Goal: Communication & Community: Answer question/provide support

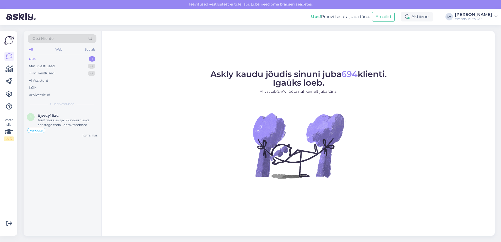
drag, startPoint x: 51, startPoint y: 59, endPoint x: 74, endPoint y: 91, distance: 38.9
click at [52, 59] on div "Uus 1" at bounding box center [62, 58] width 69 height 7
click at [63, 118] on div "Tere! Teenuse aja broneerimiseks edastage enda kontaktandmed (telefoninumber ja…" at bounding box center [68, 122] width 60 height 9
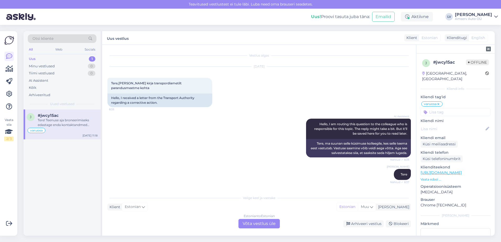
scroll to position [489, 0]
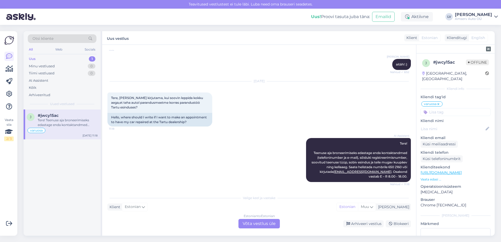
click at [253, 225] on div "Estonian to Estonian Võta vestlus üle" at bounding box center [258, 223] width 41 height 9
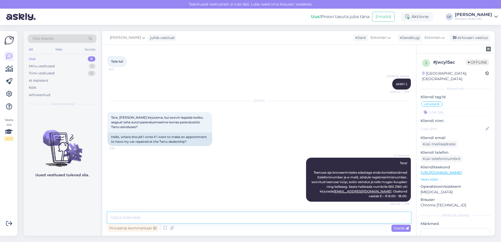
drag, startPoint x: 203, startPoint y: 218, endPoint x: 223, endPoint y: 204, distance: 23.5
click at [206, 217] on textarea at bounding box center [258, 217] width 303 height 11
type textarea "Tere"
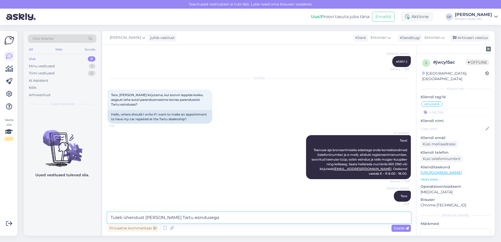
paste textarea "730 3234"
type textarea "Tuleb ühendust [PERSON_NAME] Tartu esindusega 730 3234"
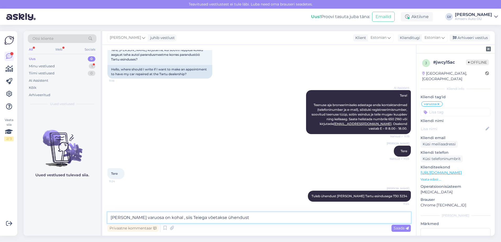
type textarea "[PERSON_NAME] varuosa on kohal , siis Teiega võetakse ühendust"
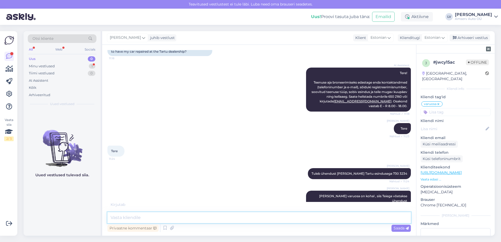
scroll to position [582, 0]
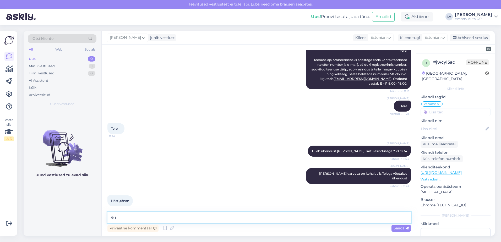
type textarea "S"
type textarea "Kas saame veel abiks olla?"
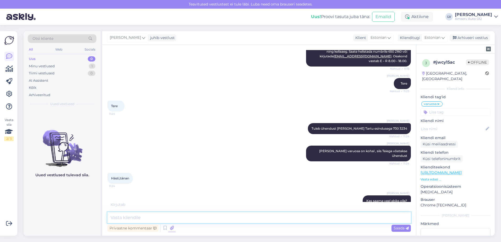
drag, startPoint x: 130, startPoint y: 218, endPoint x: 170, endPoint y: 227, distance: 41.2
click at [132, 218] on textarea at bounding box center [258, 217] width 303 height 11
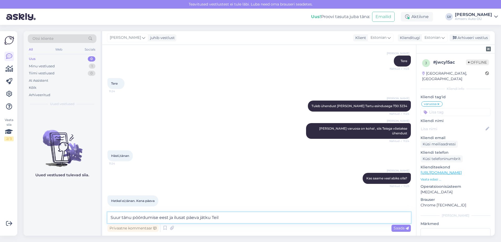
type textarea "Suur tänu pöördumise eest ja ilusat päeva jätku Teile"
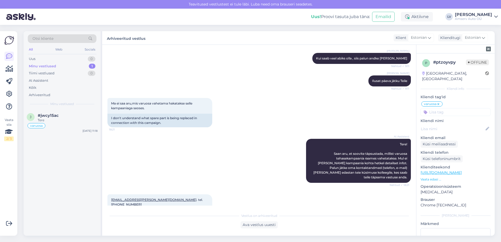
scroll to position [762, 0]
click at [53, 119] on div "Suur tänu pöördumise eest ja ilusat päeva jätku Teile" at bounding box center [68, 122] width 60 height 9
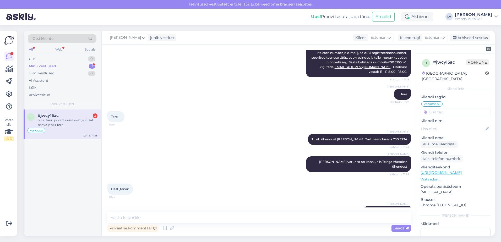
scroll to position [650, 0]
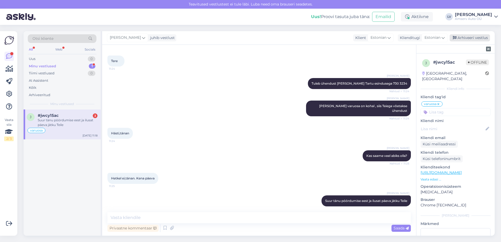
click at [466, 38] on div "Arhiveeri vestlus" at bounding box center [469, 37] width 40 height 7
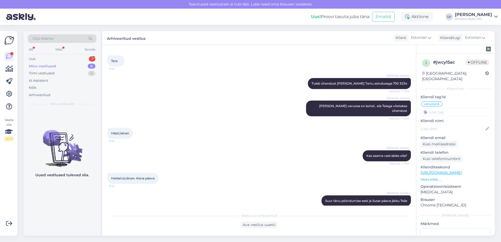
drag, startPoint x: 61, startPoint y: 64, endPoint x: 66, endPoint y: 62, distance: 5.5
click at [61, 65] on div "Minu vestlused 0" at bounding box center [62, 66] width 69 height 7
click at [58, 73] on div "Tiimi vestlused 0" at bounding box center [62, 73] width 69 height 7
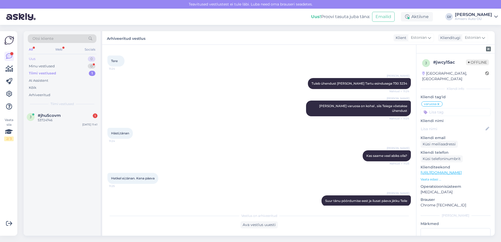
click at [65, 62] on div "Uus 0" at bounding box center [62, 58] width 69 height 7
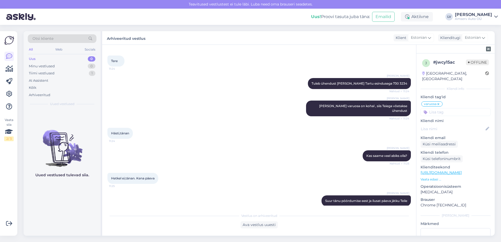
click at [54, 62] on div "Uus 0" at bounding box center [62, 58] width 69 height 7
click at [52, 67] on div "Minu vestlused" at bounding box center [42, 66] width 26 height 5
click at [71, 72] on div "Tiimi vestlused 1" at bounding box center [62, 73] width 69 height 7
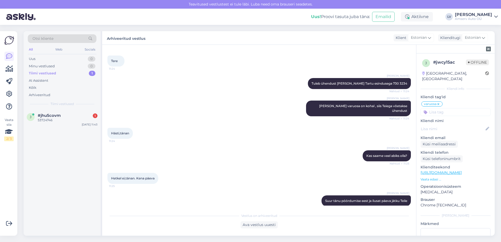
click at [64, 72] on div "Tiimi vestlused 1" at bounding box center [62, 73] width 69 height 7
drag, startPoint x: 48, startPoint y: 117, endPoint x: 72, endPoint y: 138, distance: 31.5
click at [48, 117] on span "#jhu5covm" at bounding box center [49, 115] width 23 height 5
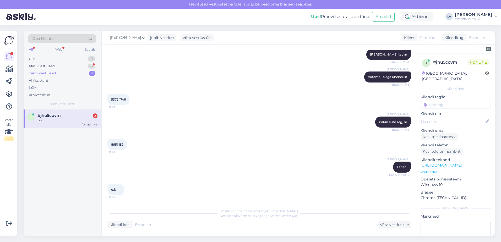
click at [68, 120] on div "o.k." at bounding box center [68, 120] width 60 height 5
click at [51, 158] on div "j #jhu5covm 2 o.k. [DATE] 11:43" at bounding box center [62, 172] width 77 height 126
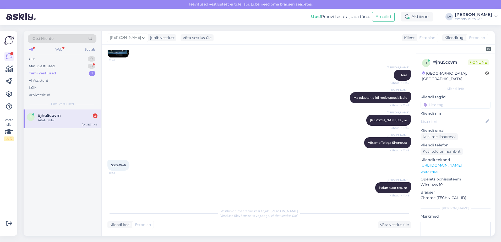
scroll to position [161, 0]
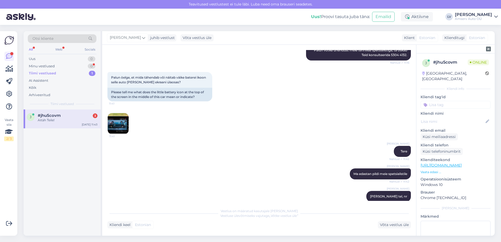
click at [119, 121] on img at bounding box center [118, 123] width 21 height 21
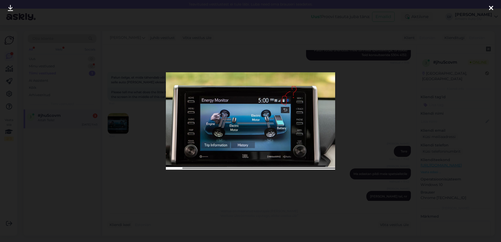
click at [468, 134] on div at bounding box center [250, 121] width 501 height 242
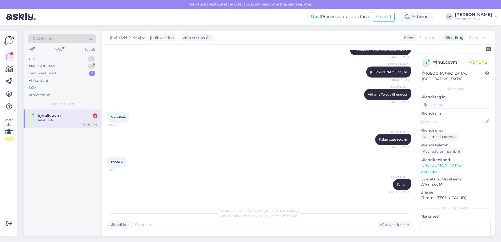
scroll to position [370, 0]
